Goal: Check status: Check status

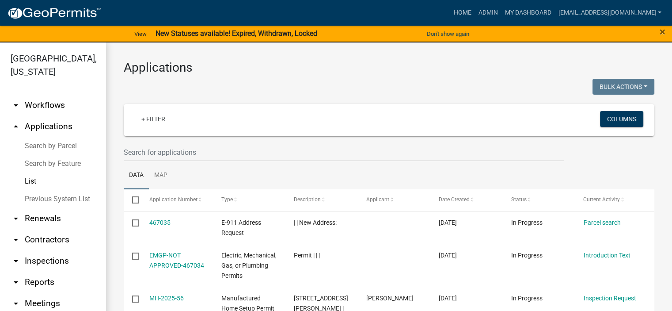
click at [32, 180] on link "List" at bounding box center [53, 181] width 106 height 18
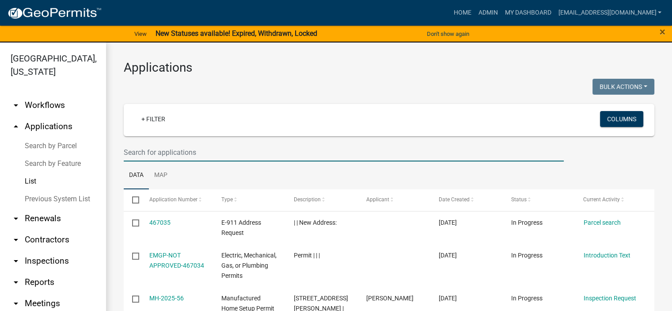
click at [219, 155] on input "text" at bounding box center [344, 152] width 440 height 18
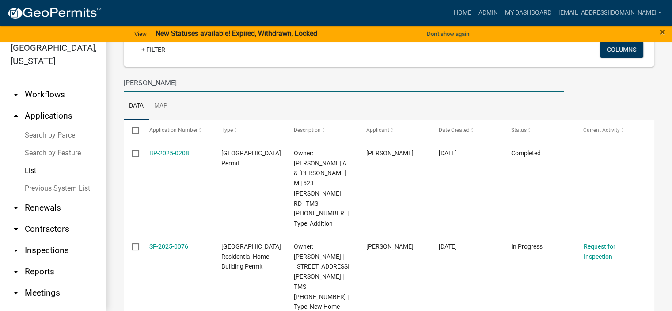
scroll to position [69, 0]
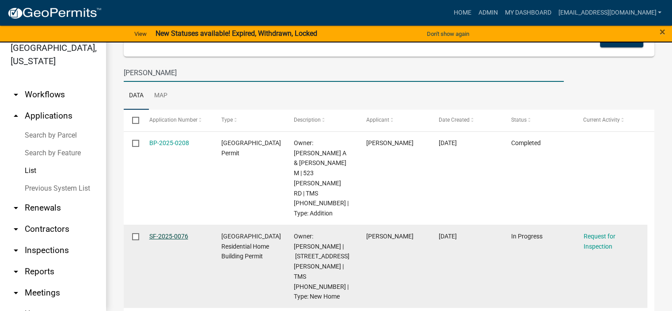
type input "[PERSON_NAME]"
click at [170, 232] on link "SF-2025-0076" at bounding box center [168, 235] width 39 height 7
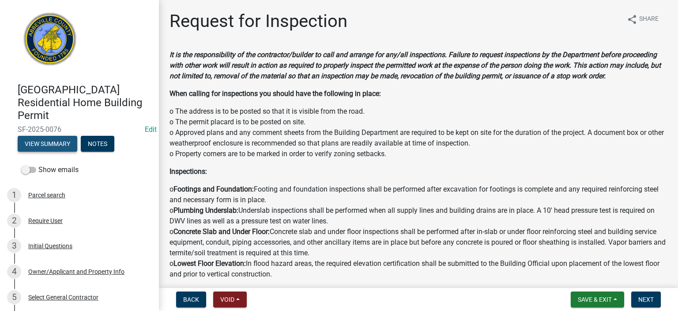
click at [54, 139] on button "View Summary" at bounding box center [48, 144] width 60 height 16
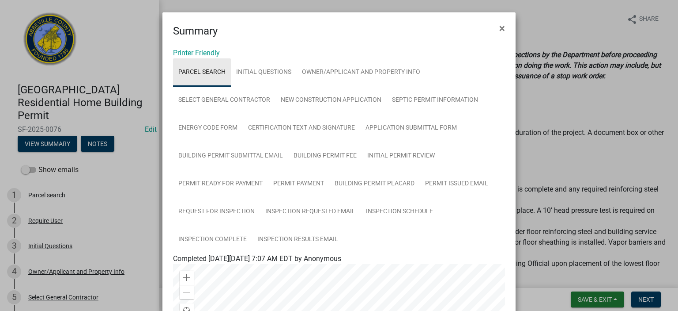
click at [201, 72] on link "Parcel search" at bounding box center [202, 72] width 58 height 28
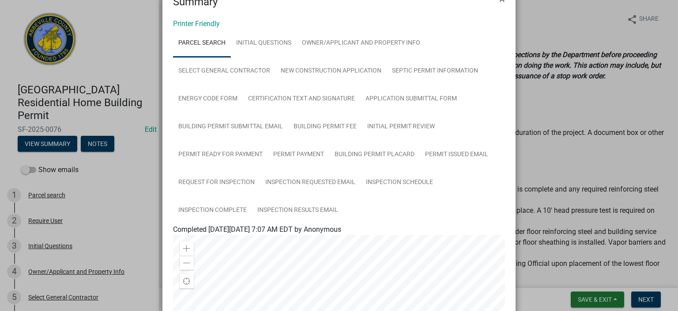
scroll to position [17, 0]
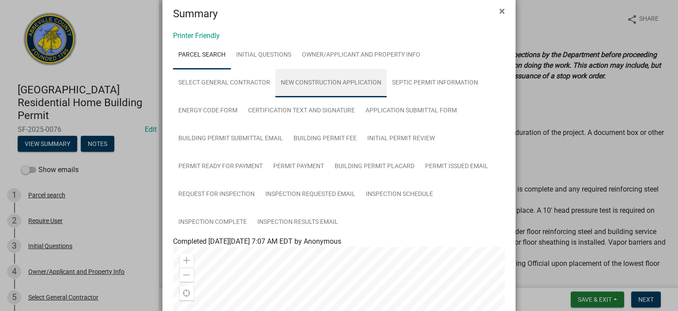
click at [331, 78] on link "New Construction Application" at bounding box center [331, 83] width 111 height 28
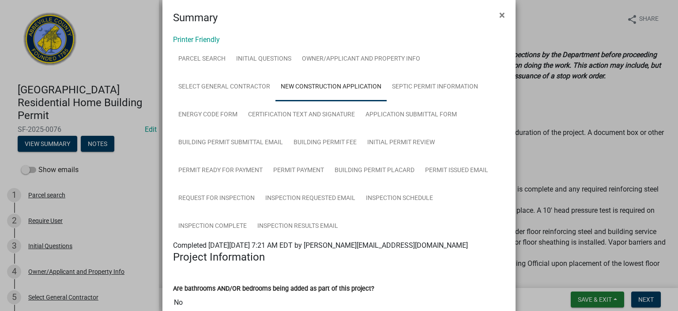
scroll to position [0, 0]
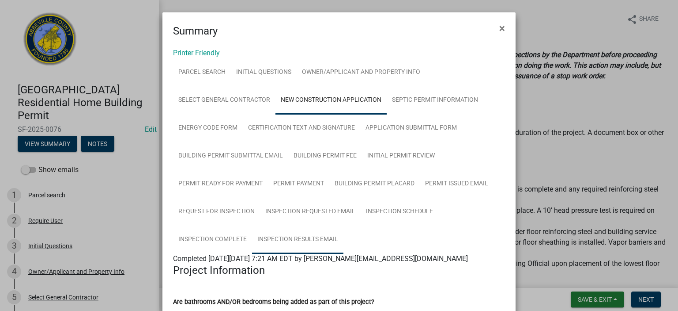
click at [296, 239] on link "Inspection Results Email" at bounding box center [297, 239] width 91 height 28
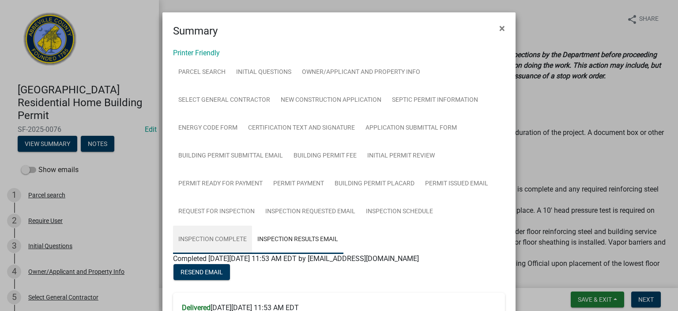
click at [213, 238] on link "Inspection Complete" at bounding box center [212, 239] width 79 height 28
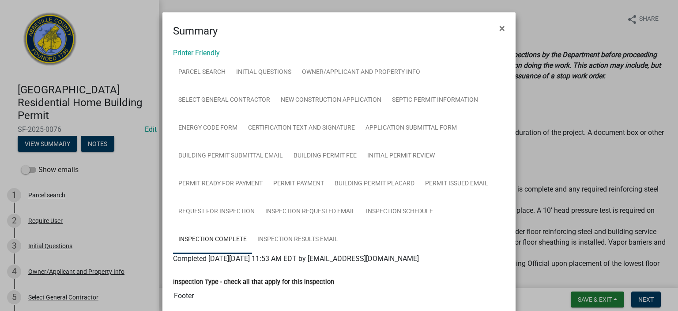
click at [522, 24] on ngb-modal-window "Summary × Printer Friendly Parcel search Initial Questions Owner/Applicant and …" at bounding box center [339, 155] width 678 height 311
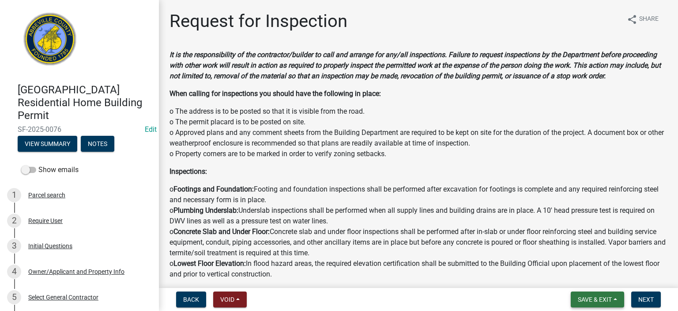
click at [599, 299] on span "Save & Exit" at bounding box center [595, 299] width 34 height 7
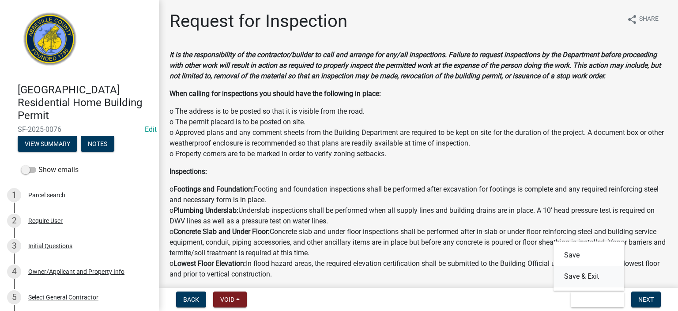
click at [593, 275] on button "Save & Exit" at bounding box center [589, 275] width 71 height 21
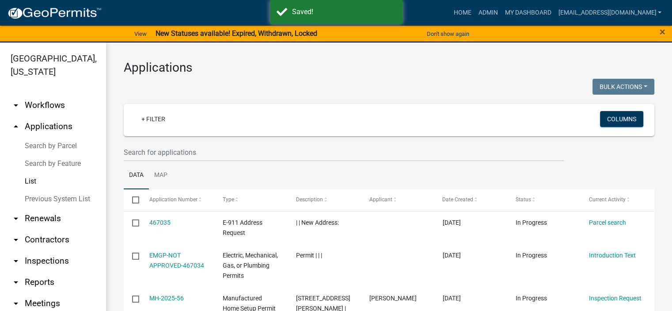
click at [34, 182] on link "List" at bounding box center [53, 181] width 106 height 18
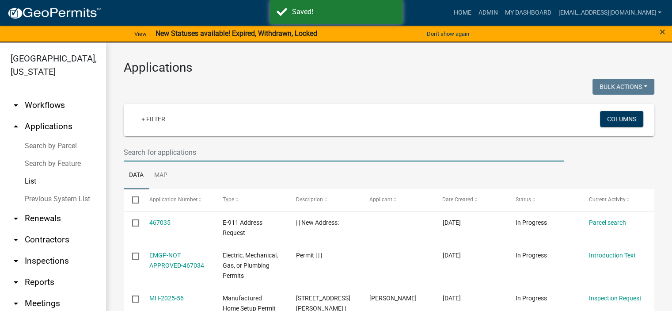
click at [230, 154] on input "text" at bounding box center [344, 152] width 440 height 18
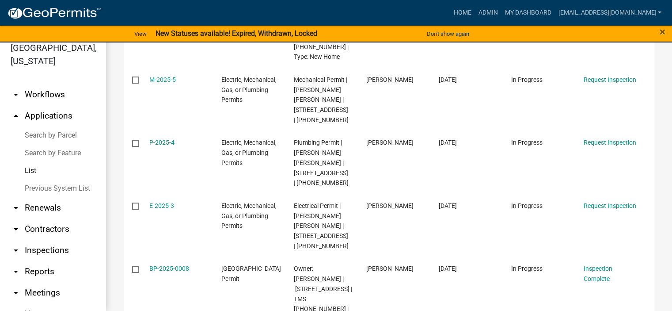
scroll to position [400, 0]
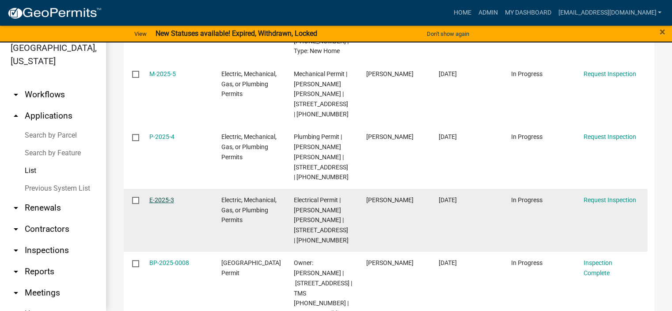
type input "Creekpoint"
click at [161, 196] on link "E-2025-3" at bounding box center [161, 199] width 25 height 7
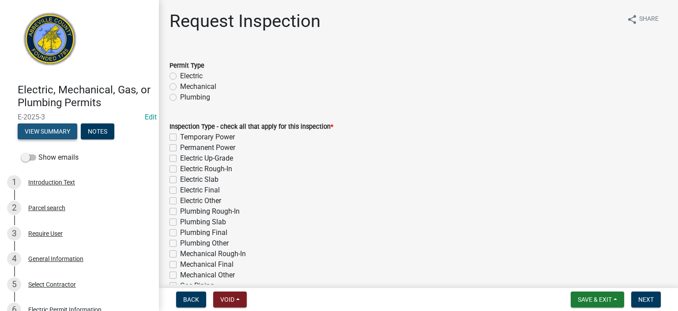
click at [64, 130] on button "View Summary" at bounding box center [48, 131] width 60 height 16
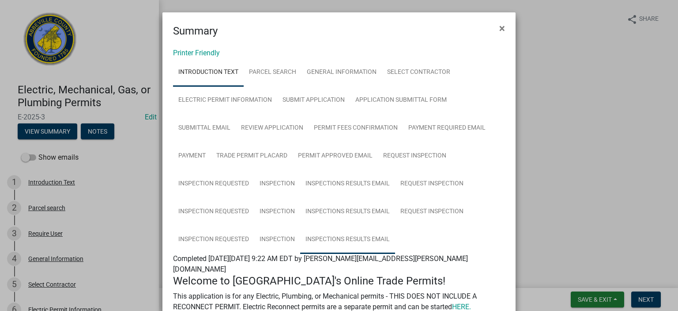
click at [341, 237] on link "Inspections Results Email" at bounding box center [347, 239] width 95 height 28
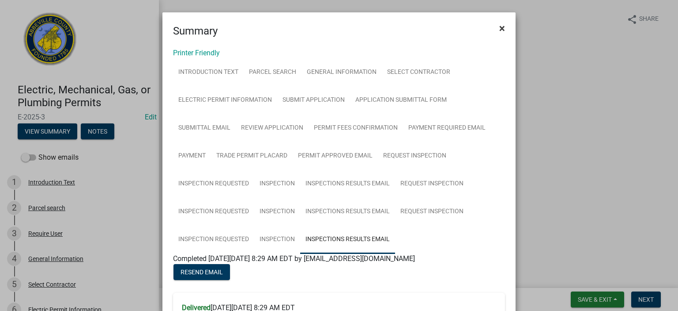
drag, startPoint x: 500, startPoint y: 26, endPoint x: 504, endPoint y: 28, distance: 4.5
click at [500, 26] on span "×" at bounding box center [503, 28] width 6 height 12
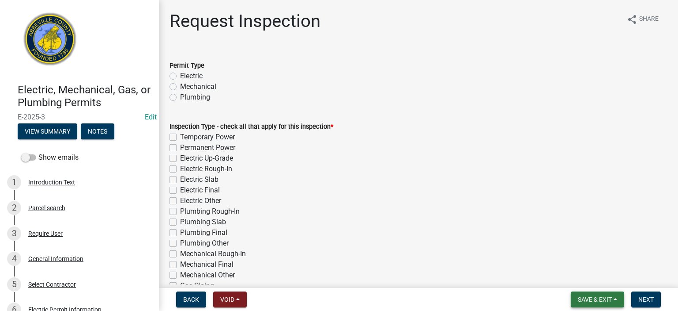
click at [594, 300] on span "Save & Exit" at bounding box center [595, 299] width 34 height 7
click at [580, 274] on button "Save & Exit" at bounding box center [589, 275] width 71 height 21
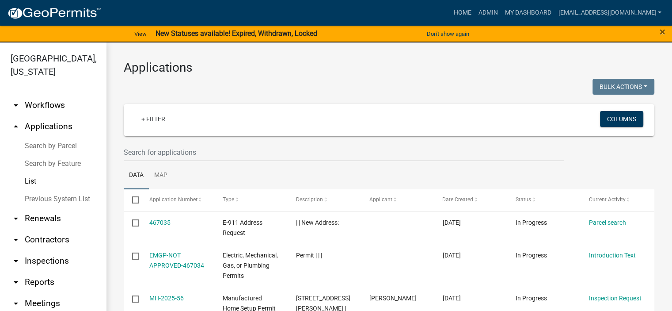
click at [30, 180] on link "List" at bounding box center [53, 181] width 106 height 18
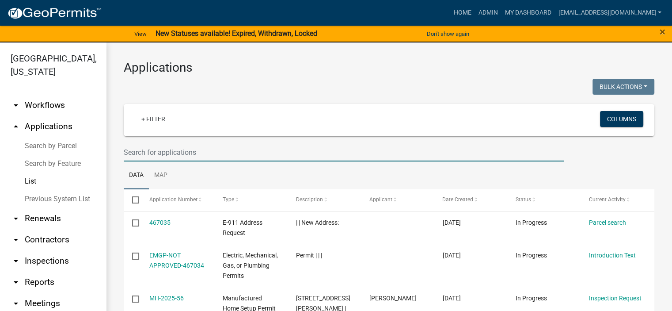
drag, startPoint x: 216, startPoint y: 148, endPoint x: 345, endPoint y: 157, distance: 129.3
click at [220, 150] on input "text" at bounding box center [344, 152] width 440 height 18
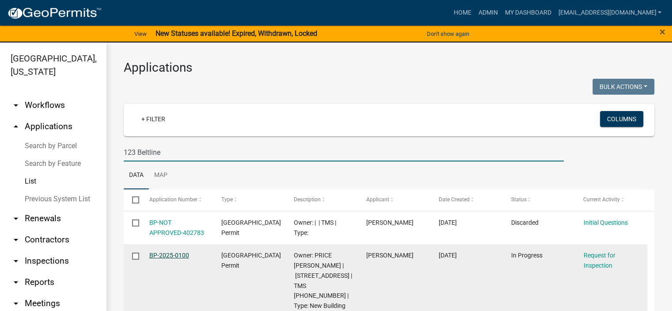
type input "123 Beltline"
click at [163, 254] on link "BP-2025-0100" at bounding box center [169, 254] width 40 height 7
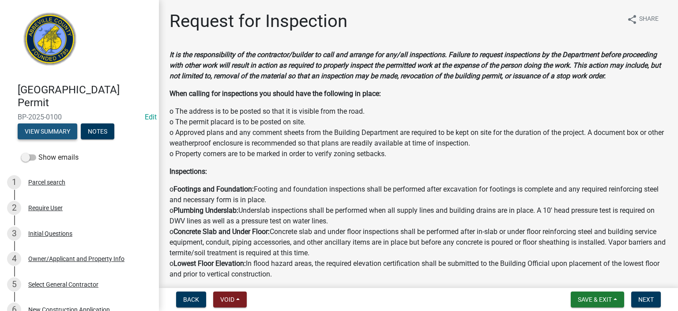
click at [59, 126] on button "View Summary" at bounding box center [48, 131] width 60 height 16
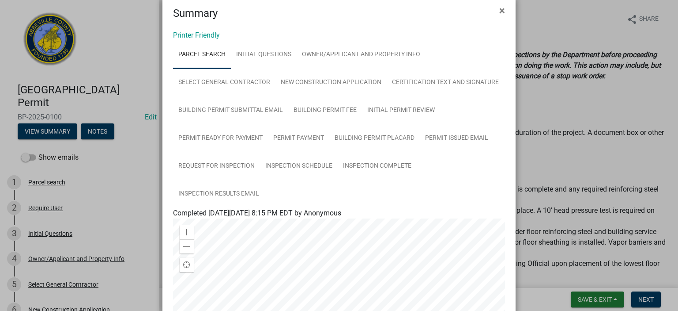
scroll to position [71, 0]
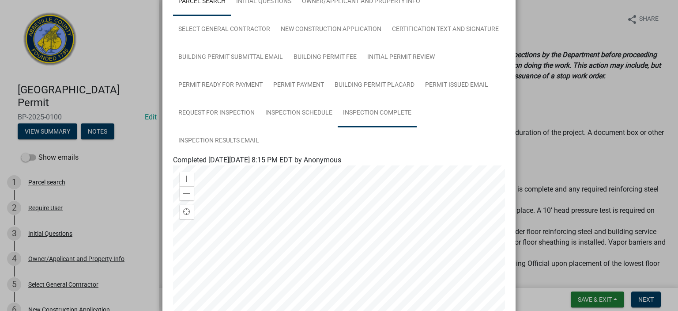
click at [368, 113] on link "Inspection Complete" at bounding box center [377, 113] width 79 height 28
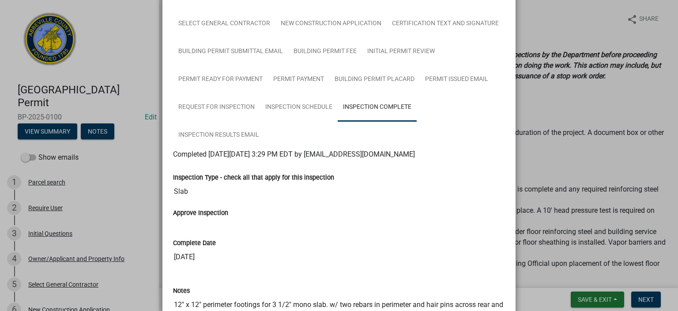
scroll to position [0, 0]
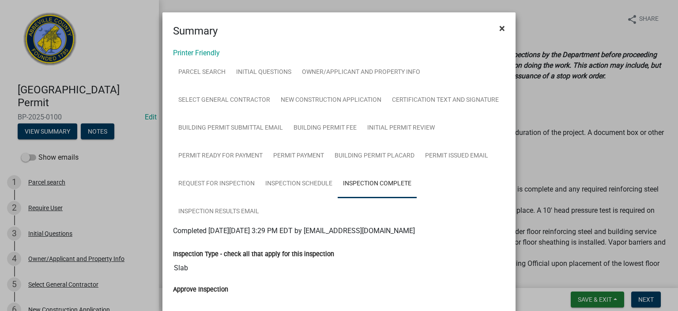
click at [500, 26] on span "×" at bounding box center [503, 28] width 6 height 12
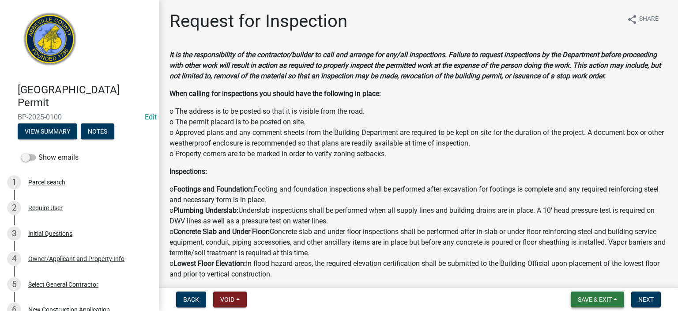
click at [592, 296] on span "Save & Exit" at bounding box center [595, 299] width 34 height 7
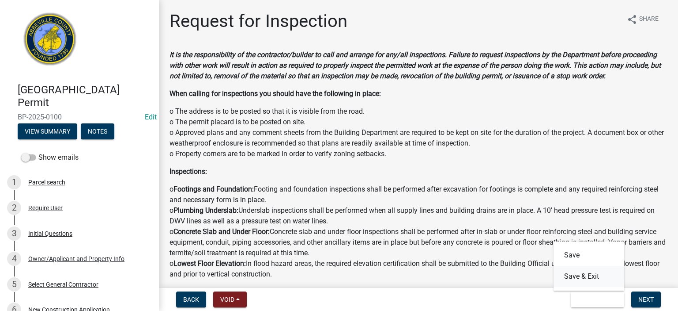
click at [584, 277] on button "Save & Exit" at bounding box center [589, 275] width 71 height 21
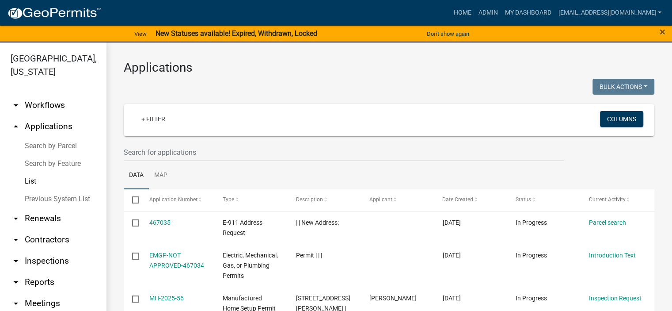
click at [31, 182] on link "List" at bounding box center [53, 181] width 106 height 18
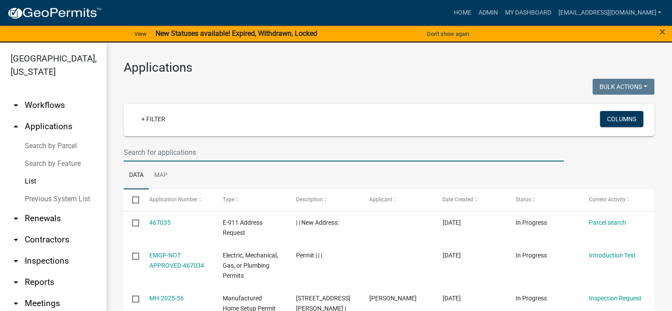
click at [210, 153] on input "text" at bounding box center [344, 152] width 440 height 18
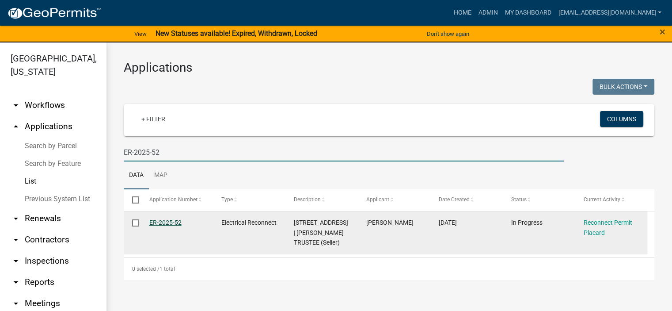
type input "ER-2025-52"
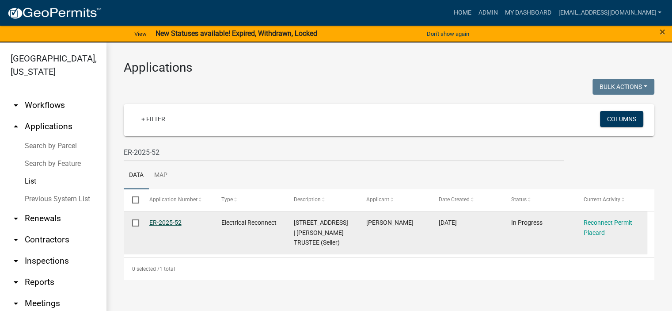
click at [167, 219] on link "ER-2025-52" at bounding box center [165, 222] width 32 height 7
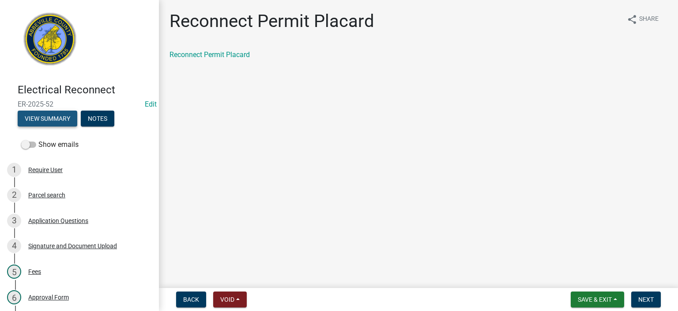
click at [57, 115] on button "View Summary" at bounding box center [48, 118] width 60 height 16
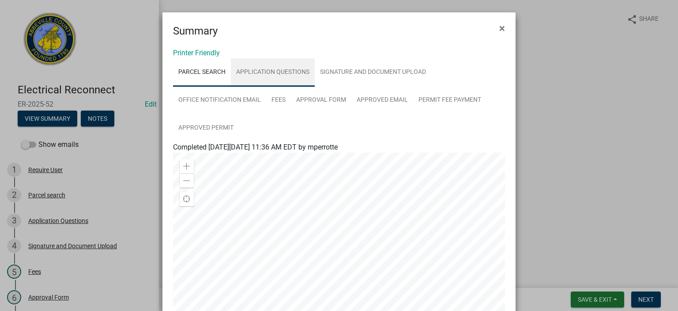
click at [284, 70] on link "Application Questions" at bounding box center [273, 72] width 84 height 28
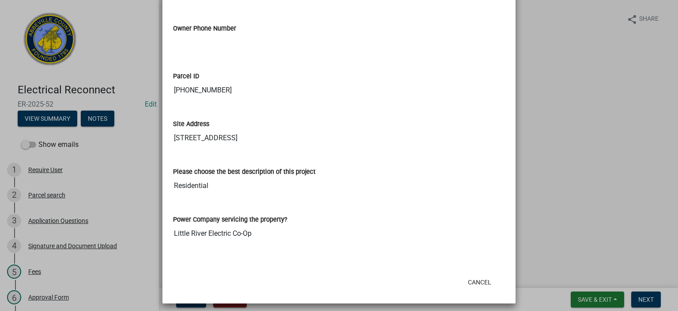
scroll to position [580, 0]
